Goal: Task Accomplishment & Management: Manage account settings

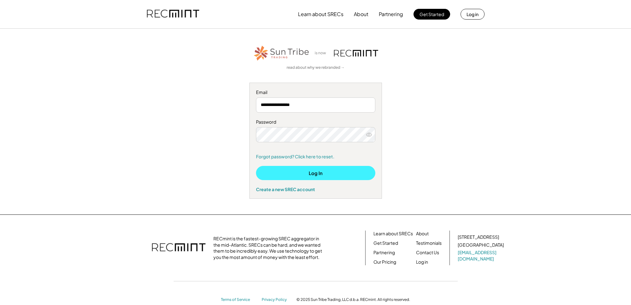
click at [325, 172] on button "Log In" at bounding box center [315, 173] width 119 height 14
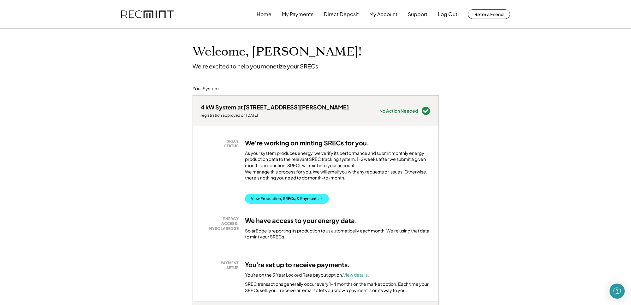
click at [286, 203] on button "View Production, SRECs, & Payments →" at bounding box center [287, 199] width 84 height 10
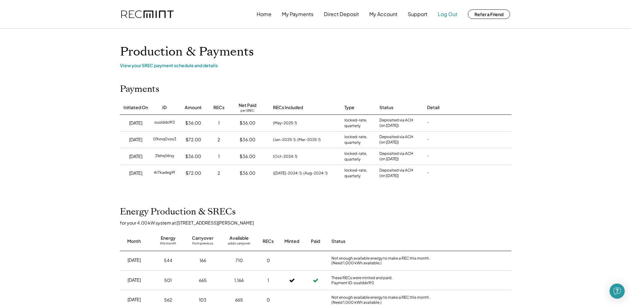
click at [451, 14] on button "Log Out" at bounding box center [448, 14] width 20 height 13
